Goal: Check status: Check status

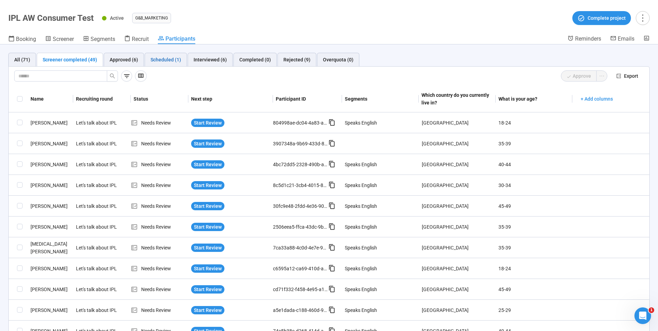
click at [159, 57] on div "Scheduled (1)" at bounding box center [166, 60] width 31 height 8
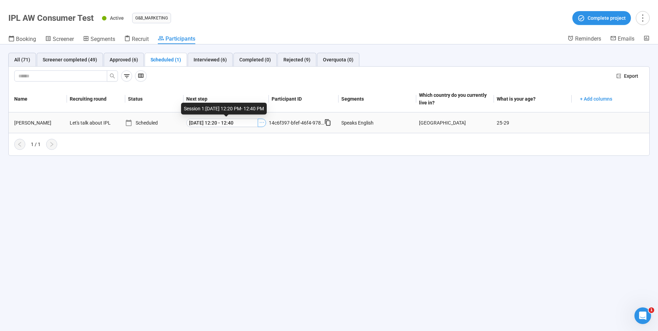
click at [262, 123] on icon "ellipsis" at bounding box center [262, 123] width 6 height 6
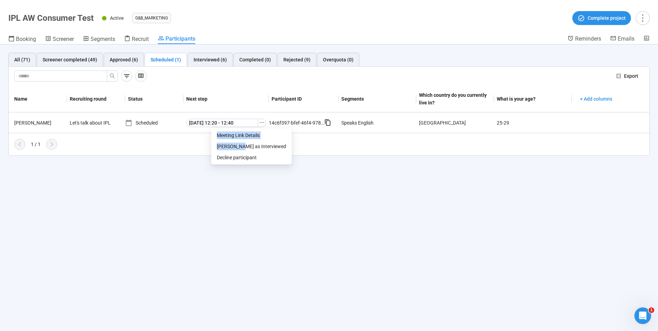
drag, startPoint x: 240, startPoint y: 146, endPoint x: 201, endPoint y: 194, distance: 61.9
click at [201, 194] on body "Create Projects Showreels Upload Scheduler Philips IPL AW Consumer Test Active …" at bounding box center [329, 153] width 658 height 355
drag, startPoint x: 201, startPoint y: 194, endPoint x: 234, endPoint y: 194, distance: 33.3
click at [237, 219] on div "All (71) Screener completed (49) Approved (6) Scheduled (1) Interviewed (6) Com…" at bounding box center [329, 187] width 658 height 287
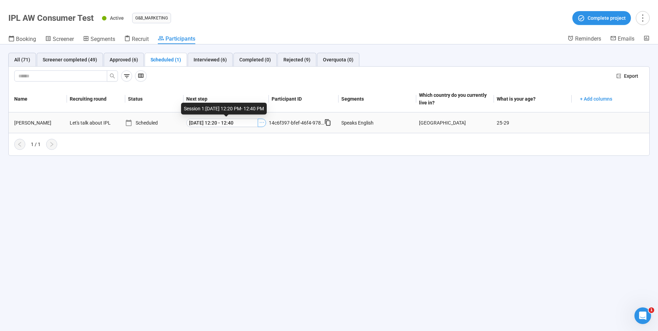
click at [262, 125] on button "button" at bounding box center [262, 123] width 8 height 8
click at [253, 134] on span "Meeting Link Details" at bounding box center [251, 135] width 69 height 8
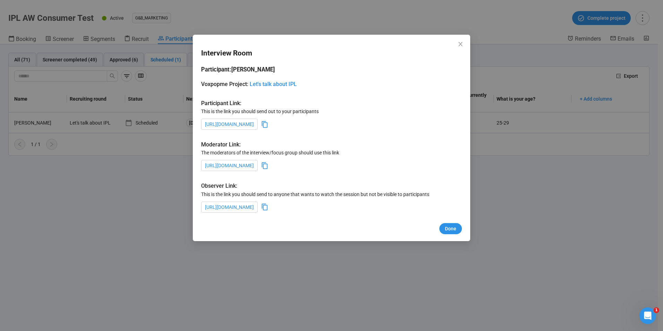
click at [269, 167] on icon at bounding box center [264, 165] width 7 height 7
click at [448, 229] on span "Done" at bounding box center [450, 229] width 11 height 8
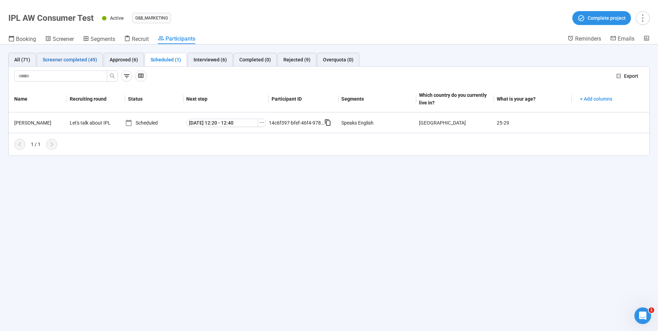
click at [87, 59] on div "Screener completed (49)" at bounding box center [70, 60] width 54 height 8
